Goal: Information Seeking & Learning: Learn about a topic

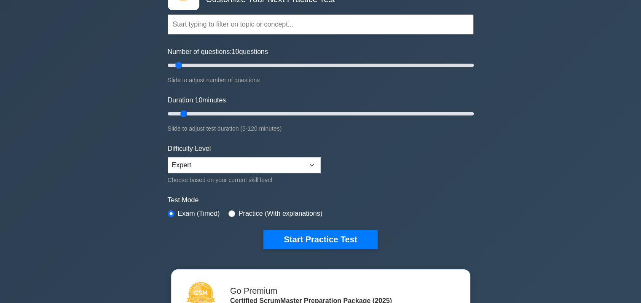
scroll to position [76, 0]
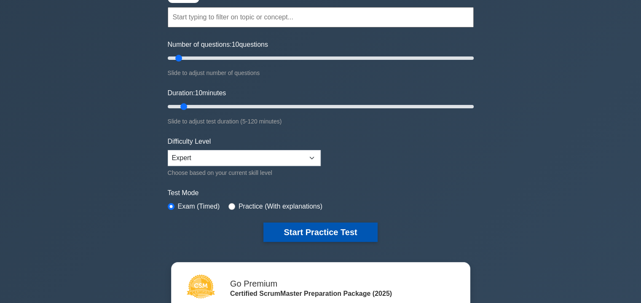
click at [319, 233] on button "Start Practice Test" at bounding box center [321, 232] width 114 height 19
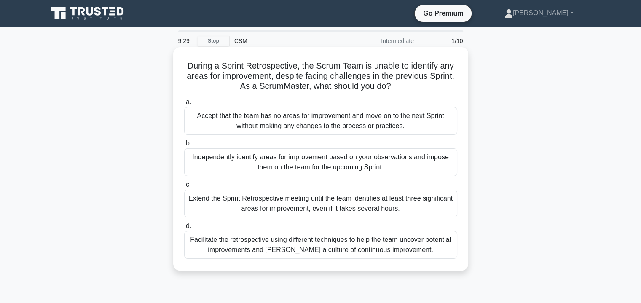
drag, startPoint x: 185, startPoint y: 64, endPoint x: 403, endPoint y: 84, distance: 219.0
click at [403, 84] on h5 "During a Sprint Retrospective, the Scrum Team is unable to identify any areas f…" at bounding box center [320, 76] width 275 height 31
copy h5 "During a Sprint Retrospective, the Scrum Team is unable to identify any areas f…"
click at [289, 251] on div "Facilitate the retrospective using different techniques to help the team uncove…" at bounding box center [320, 245] width 273 height 28
click at [184, 229] on input "d. Facilitate the retrospective using different techniques to help the team unc…" at bounding box center [184, 226] width 0 height 5
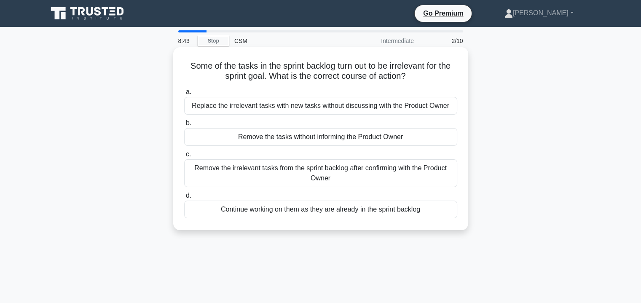
drag, startPoint x: 184, startPoint y: 65, endPoint x: 417, endPoint y: 73, distance: 232.5
click at [417, 73] on h5 "Some of the tasks in the sprint backlog turn out to be irrelevant for the sprin…" at bounding box center [320, 71] width 275 height 21
copy h5 "Some of the tasks in the sprint backlog turn out to be irrelevant for the sprin…"
click at [274, 213] on div "Continue working on them as they are already in the sprint backlog" at bounding box center [320, 210] width 273 height 18
click at [184, 199] on input "d. Continue working on them as they are already in the sprint backlog" at bounding box center [184, 195] width 0 height 5
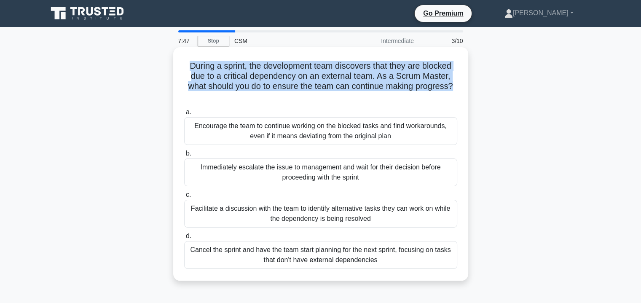
drag, startPoint x: 187, startPoint y: 65, endPoint x: 462, endPoint y: 89, distance: 276.4
click at [462, 89] on div "During a sprint, the development team discovers that they are blocked due to a …" at bounding box center [321, 164] width 288 height 227
copy h5 "During a sprint, the development team discovers that they are blocked due to a …"
click at [236, 78] on h5 "During a sprint, the development team discovers that they are blocked due to a …" at bounding box center [320, 81] width 275 height 41
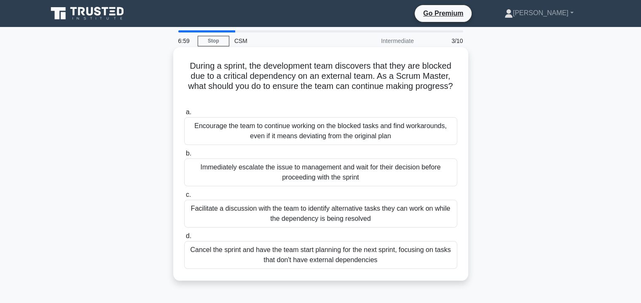
click at [280, 213] on div "Facilitate a discussion with the team to identify alternative tasks they can wo…" at bounding box center [320, 214] width 273 height 28
click at [184, 198] on input "c. Facilitate a discussion with the team to identify alternative tasks they can…" at bounding box center [184, 194] width 0 height 5
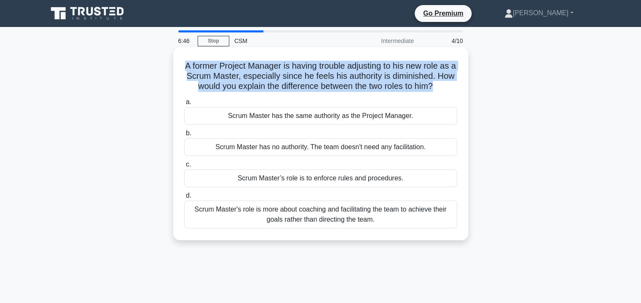
drag, startPoint x: 184, startPoint y: 65, endPoint x: 461, endPoint y: 84, distance: 276.9
click at [461, 84] on div "A former Project Manager is having trouble adjusting to his new role as a Scrum…" at bounding box center [321, 144] width 288 height 186
copy h5 "A former Project Manager is having trouble adjusting to his new role as a Scrum…"
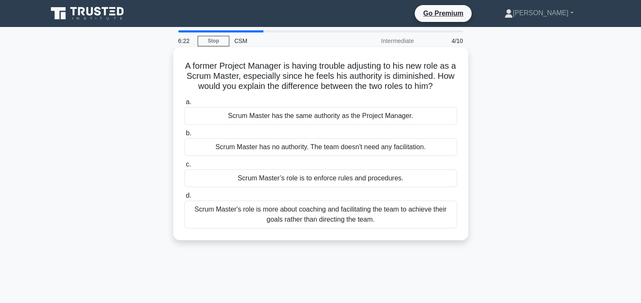
click at [295, 227] on div "Scrum Master's role is more about coaching and facilitating the team to achieve…" at bounding box center [320, 215] width 273 height 28
click at [184, 199] on input "d. Scrum Master's role is more about coaching and facilitating the team to achi…" at bounding box center [184, 195] width 0 height 5
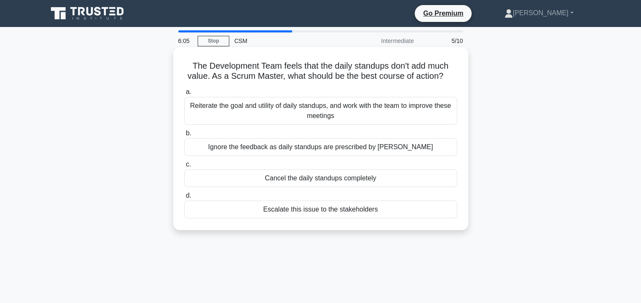
drag, startPoint x: 190, startPoint y: 64, endPoint x: 451, endPoint y: 73, distance: 260.8
click at [451, 73] on h5 "The Development Team feels that the daily standups don't add much value. As a S…" at bounding box center [320, 71] width 275 height 21
copy h5 "The Development Team feels that the daily standups don't add much value. As a S…"
click at [269, 148] on div "Ignore the feedback as daily standups are prescribed by [PERSON_NAME]" at bounding box center [320, 147] width 273 height 18
click at [184, 136] on input "b. Ignore the feedback as daily standups are prescribed by Scrum" at bounding box center [184, 133] width 0 height 5
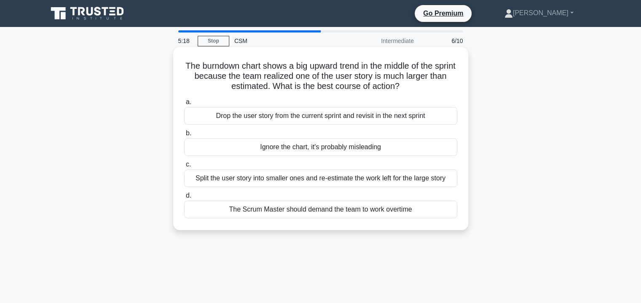
drag, startPoint x: 193, startPoint y: 64, endPoint x: 418, endPoint y: 84, distance: 226.6
click at [418, 84] on h5 "The burndown chart shows a big upward trend in the middle of the sprint because…" at bounding box center [320, 76] width 275 height 31
copy h5 "The burndown chart shows a big upward trend in the middle of the sprint because…"
click at [371, 146] on div "Ignore the chart, it's probably misleading" at bounding box center [320, 147] width 273 height 18
click at [184, 136] on input "b. Ignore the chart, it's probably misleading" at bounding box center [184, 133] width 0 height 5
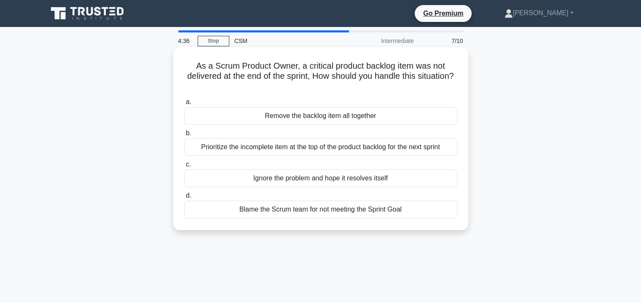
drag, startPoint x: 194, startPoint y: 66, endPoint x: 370, endPoint y: 82, distance: 176.6
click at [370, 82] on h5 "As a Scrum Product Owner, a critical product backlog item was not delivered at …" at bounding box center [320, 76] width 275 height 31
copy h5 "As a Scrum Product Owner, a critical product backlog item was not delivered at …"
click at [343, 148] on div "Prioritize the incomplete item at the top of the product backlog for the next s…" at bounding box center [320, 147] width 273 height 18
click at [184, 136] on input "b. Prioritize the incomplete item at the top of the product backlog for the nex…" at bounding box center [184, 133] width 0 height 5
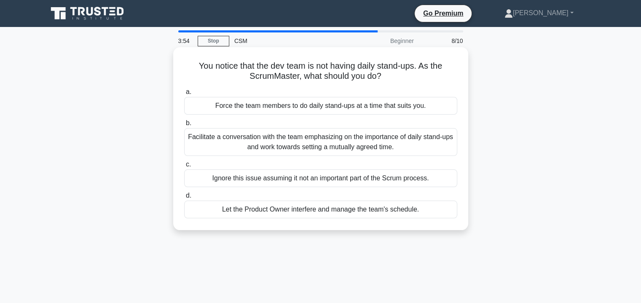
drag, startPoint x: 197, startPoint y: 67, endPoint x: 398, endPoint y: 75, distance: 201.3
click at [398, 75] on h5 "You notice that the dev team is not having daily stand-ups. As the ScrumMaster,…" at bounding box center [320, 71] width 275 height 21
copy h5 "You notice that the dev team is not having daily stand-ups. As the ScrumMaster,…"
click at [272, 141] on div "Facilitate a conversation with the team emphasizing on the importance of daily …" at bounding box center [320, 142] width 273 height 28
click at [184, 126] on input "b. Facilitate a conversation with the team emphasizing on the importance of dai…" at bounding box center [184, 123] width 0 height 5
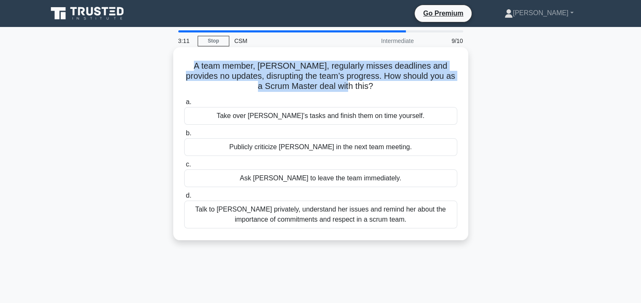
drag, startPoint x: 194, startPoint y: 65, endPoint x: 368, endPoint y: 89, distance: 175.4
click at [368, 89] on h5 "A team member, Daisy, regularly misses deadlines and provides no updates, disru…" at bounding box center [320, 76] width 275 height 31
copy h5 "A team member, Daisy, regularly misses deadlines and provides no updates, disru…"
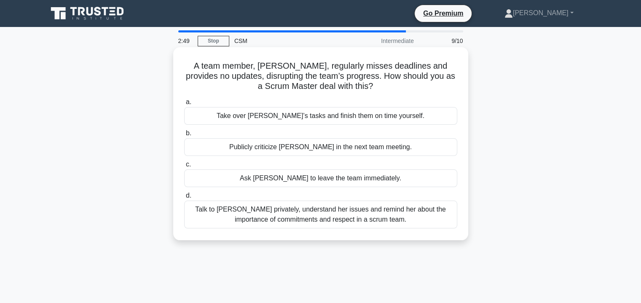
click at [302, 213] on div "Talk to Daisy privately, understand her issues and remind her about the importa…" at bounding box center [320, 215] width 273 height 28
click at [184, 199] on input "d. Talk to Daisy privately, understand her issues and remind her about the impo…" at bounding box center [184, 195] width 0 height 5
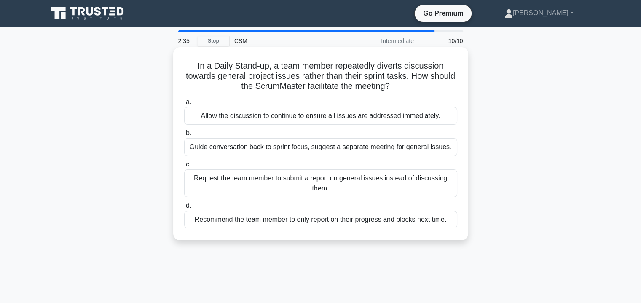
drag, startPoint x: 194, startPoint y: 65, endPoint x: 422, endPoint y: 94, distance: 229.2
click at [422, 94] on div "In a Daily Stand-up, a team member repeatedly diverts discussion towards genera…" at bounding box center [321, 144] width 288 height 186
copy h5 "In a Daily Stand-up, a team member repeatedly diverts discussion towards genera…"
click at [247, 149] on div "Guide conversation back to sprint focus, suggest a separate meeting for general…" at bounding box center [320, 147] width 273 height 18
click at [184, 136] on input "b. Guide conversation back to sprint focus, suggest a separate meeting for gene…" at bounding box center [184, 133] width 0 height 5
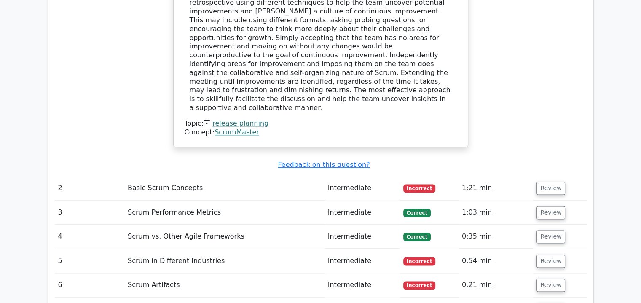
scroll to position [1046, 0]
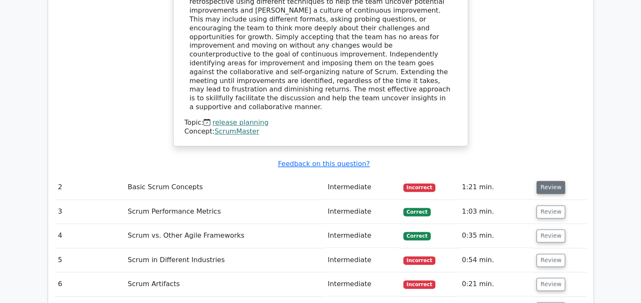
click at [553, 181] on button "Review" at bounding box center [551, 187] width 29 height 13
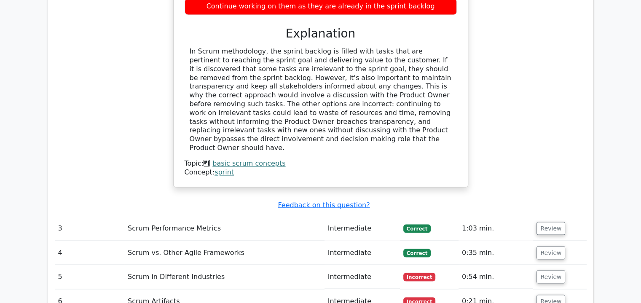
scroll to position [1400, 0]
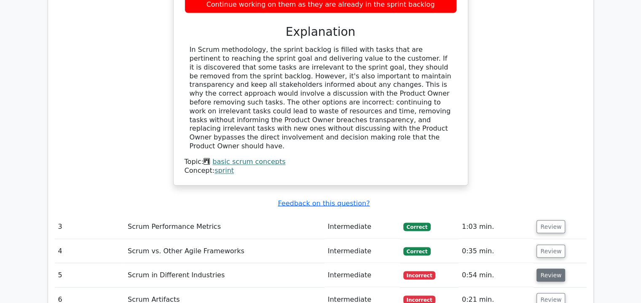
click at [542, 269] on button "Review" at bounding box center [551, 275] width 29 height 13
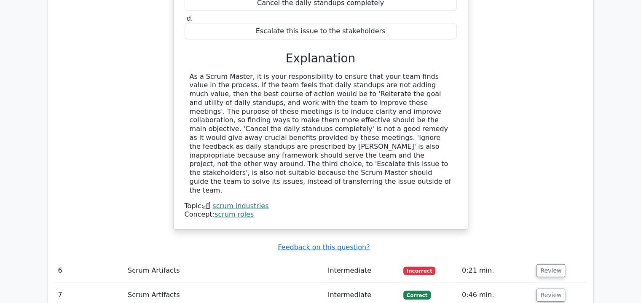
scroll to position [1822, 0]
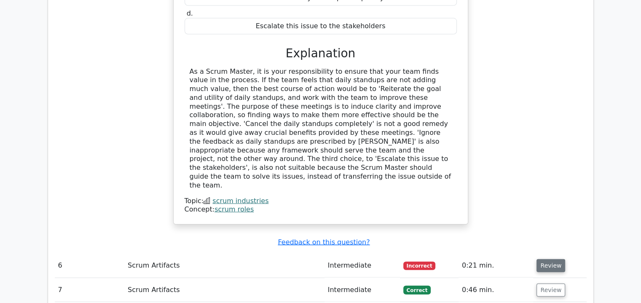
click at [542, 259] on button "Review" at bounding box center [551, 265] width 29 height 13
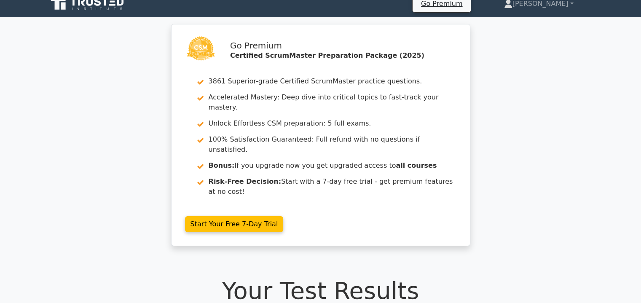
scroll to position [0, 0]
